Goal: Transaction & Acquisition: Purchase product/service

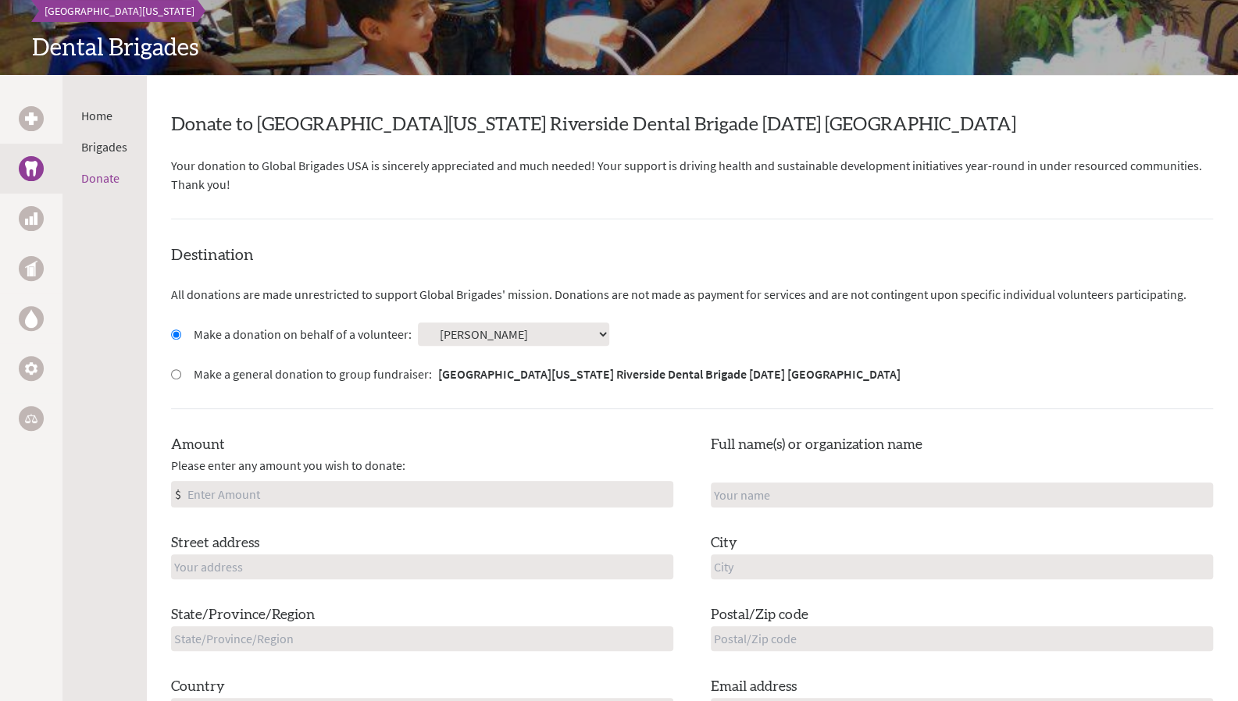
scroll to position [291, 0]
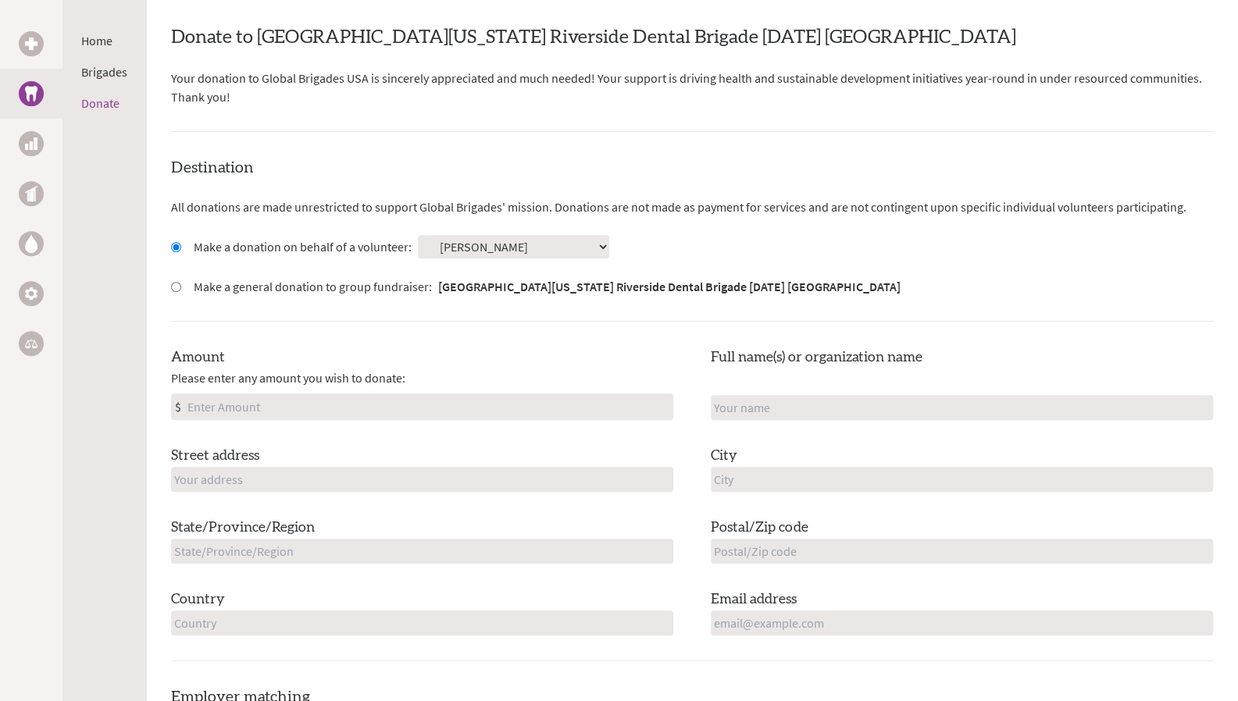
click at [358, 408] on input "Amount" at bounding box center [428, 406] width 488 height 25
type input "250"
click at [758, 421] on div "Amount Please enter any amount you wish to donate: $ 250 Full name(s) or organi…" at bounding box center [692, 491] width 1042 height 289
click at [761, 414] on input "text" at bounding box center [962, 407] width 502 height 25
type input "[PERSON_NAME]"
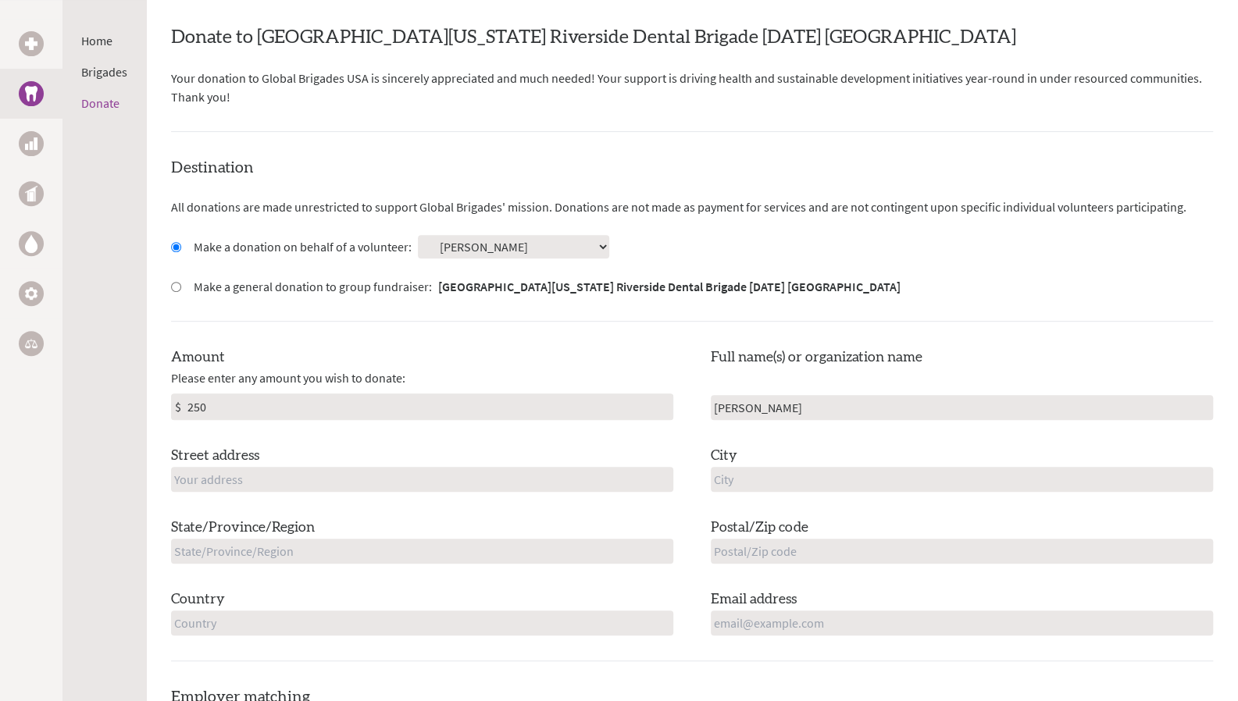
type input "[STREET_ADDRESS][US_STATE]"
type input "[GEOGRAPHIC_DATA]"
type input "[US_STATE]"
type input "92507"
type input "[GEOGRAPHIC_DATA]"
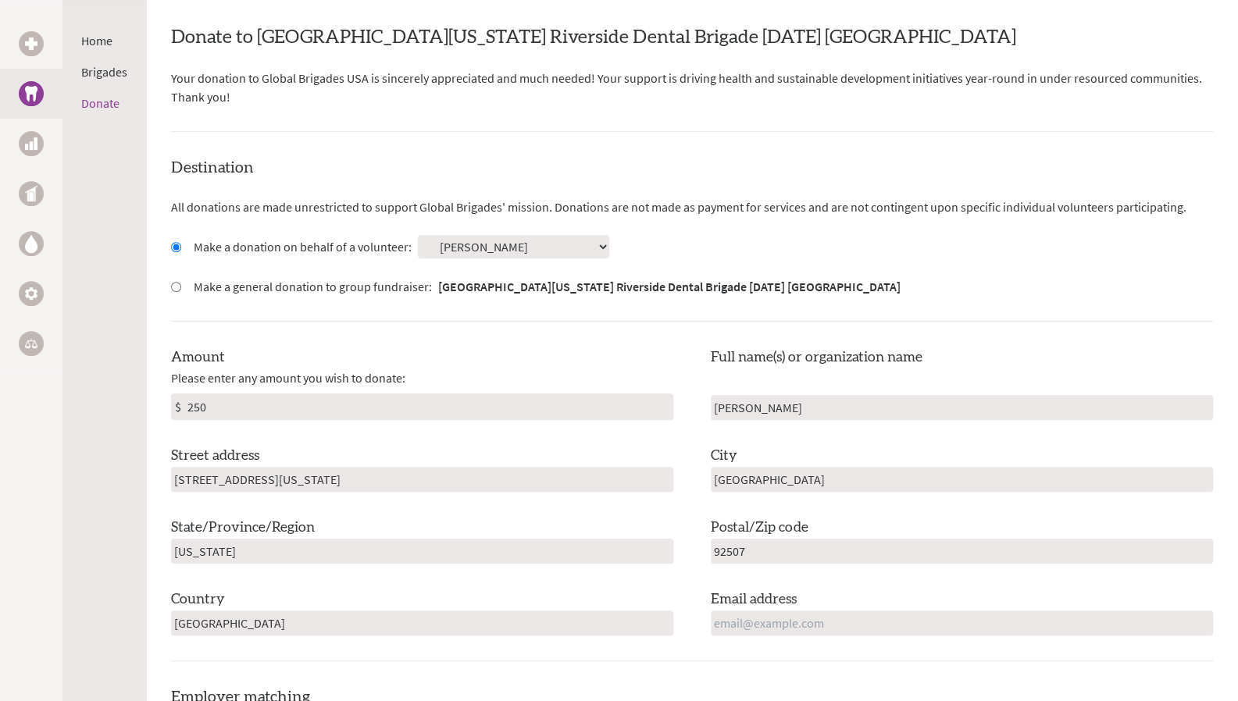
type input "[EMAIL_ADDRESS][DOMAIN_NAME]"
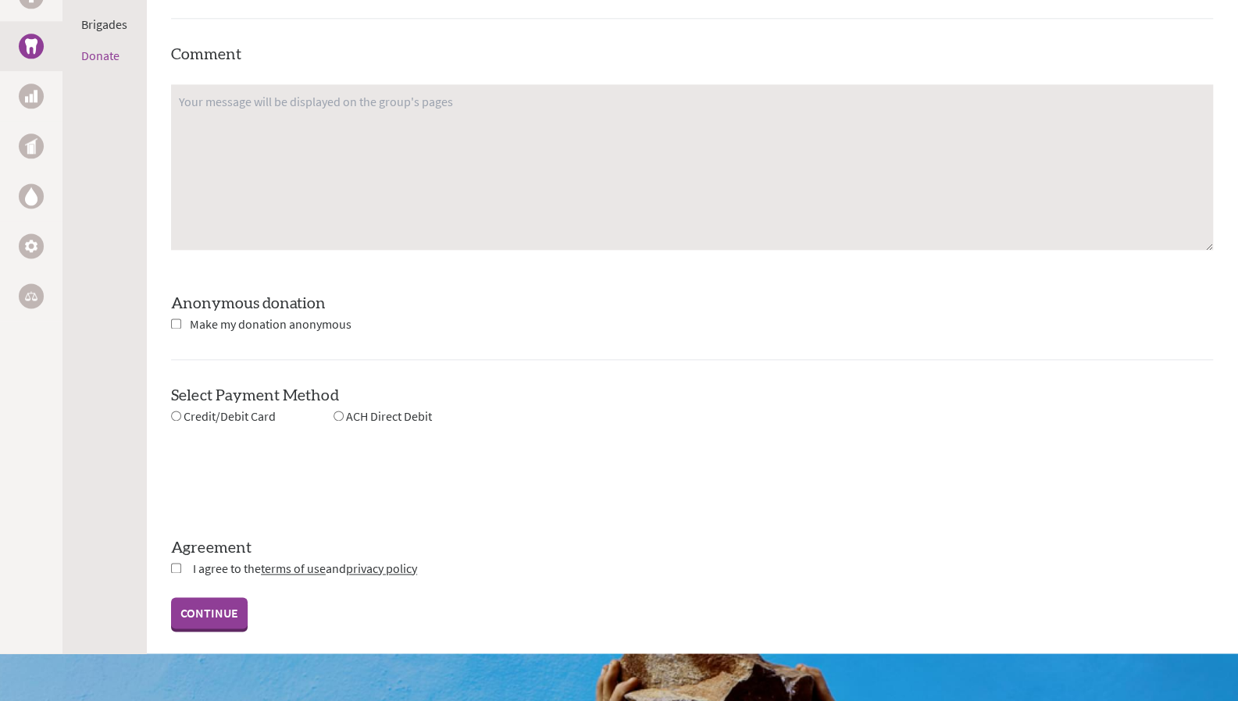
scroll to position [1216, 0]
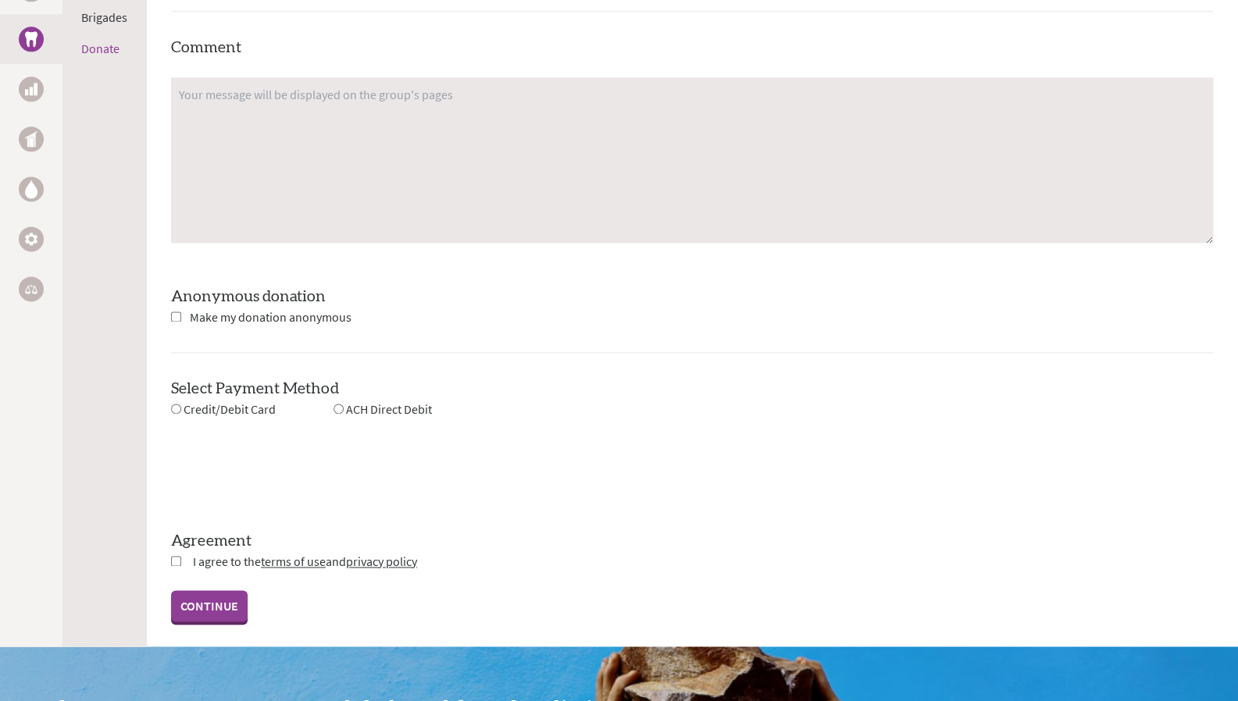
click at [237, 415] on span "Credit/Debit Card" at bounding box center [229, 409] width 92 height 16
click at [177, 406] on input "radio" at bounding box center [176, 409] width 10 height 10
radio input "true"
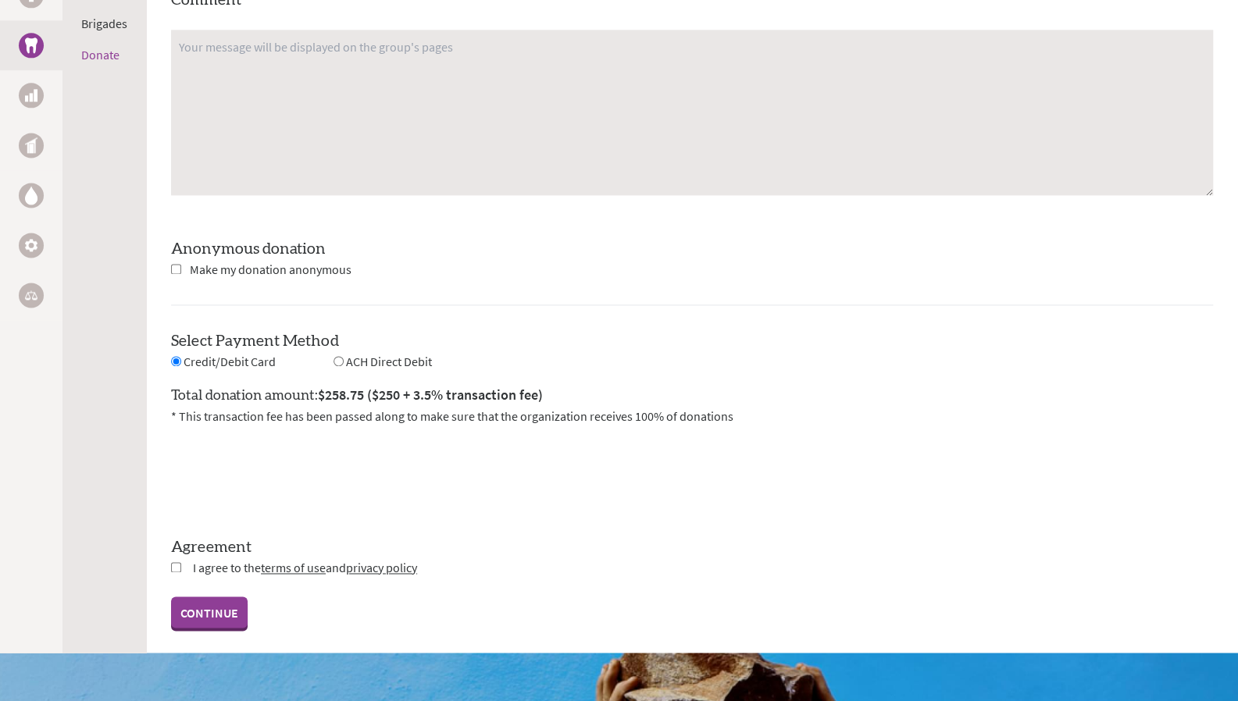
scroll to position [1264, 0]
click at [173, 564] on input "checkbox" at bounding box center [176, 566] width 10 height 10
checkbox input "true"
click at [196, 604] on link "CONTINUE" at bounding box center [209, 611] width 77 height 31
